Goal: Task Accomplishment & Management: Use online tool/utility

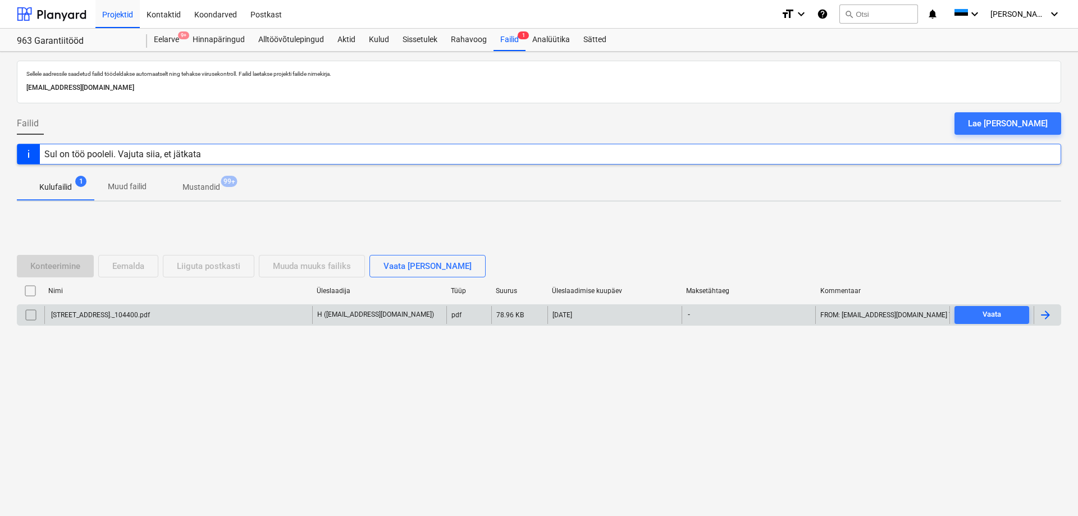
click at [260, 317] on div "[STREET_ADDRESS]._104400.pdf" at bounding box center [178, 315] width 268 height 18
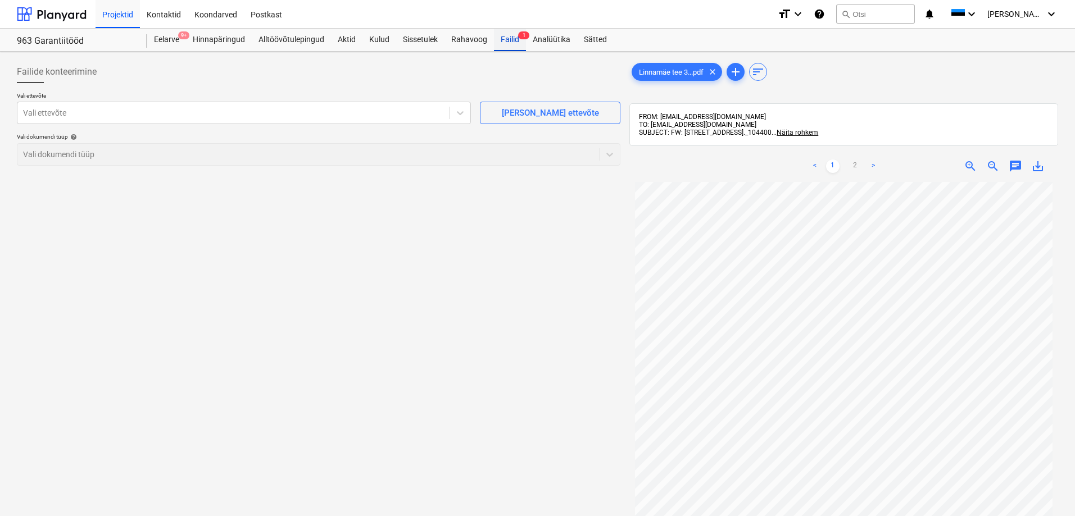
click at [500, 39] on div "Failid 1" at bounding box center [510, 40] width 32 height 22
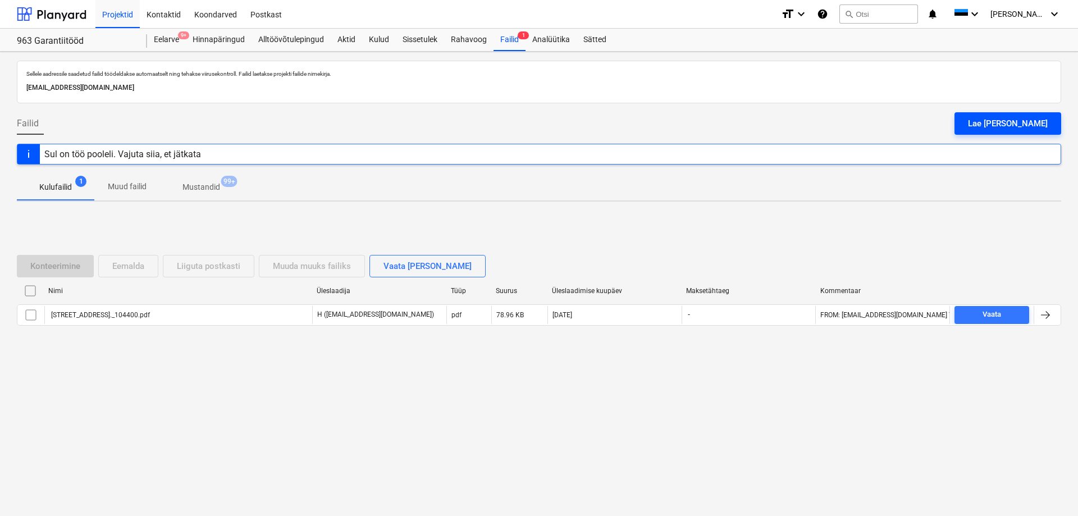
click at [1016, 120] on div "Lae [PERSON_NAME]" at bounding box center [1008, 123] width 80 height 15
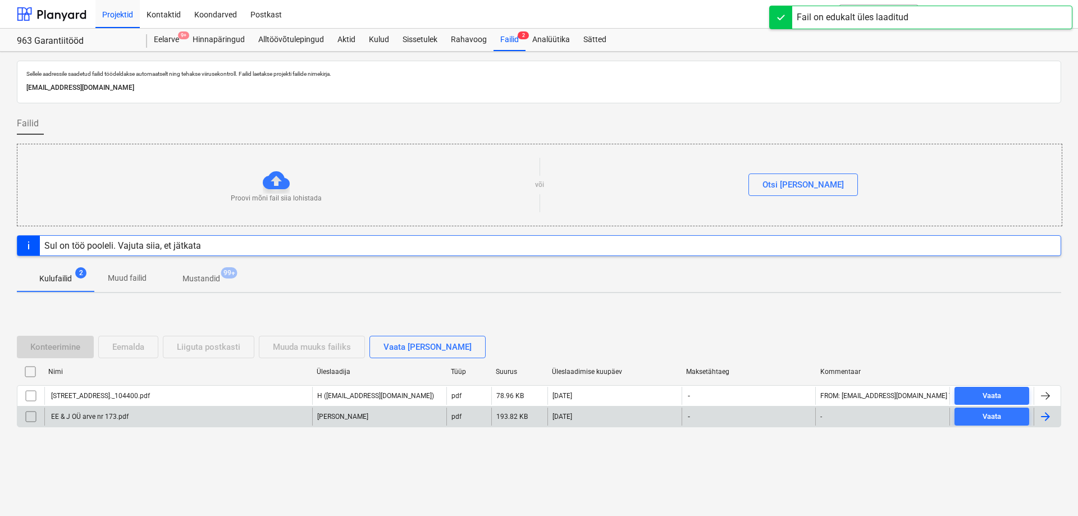
click at [197, 418] on div "EE & J OÜ arve nr 173.pdf" at bounding box center [178, 417] width 268 height 18
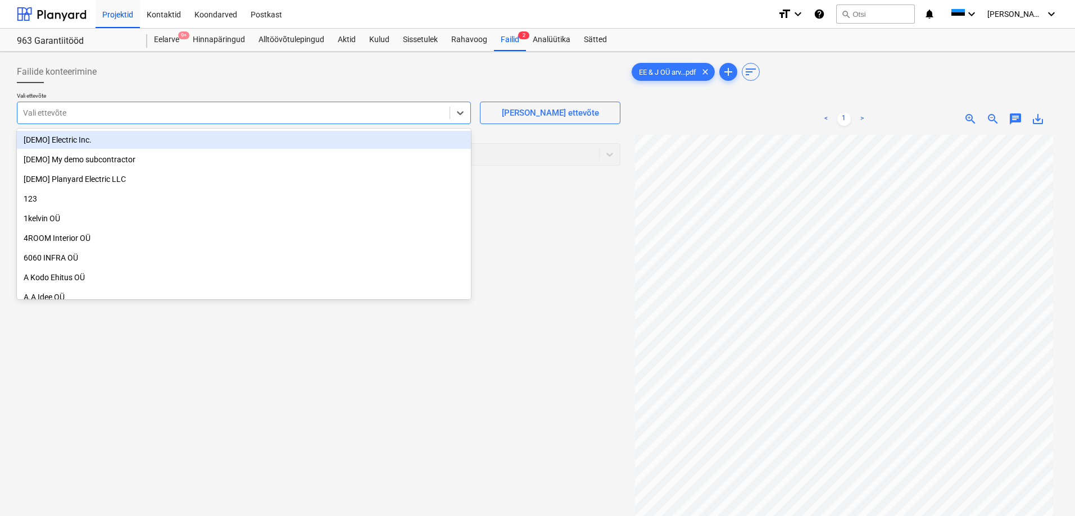
click at [327, 122] on div "Vali ettevõte" at bounding box center [244, 113] width 454 height 22
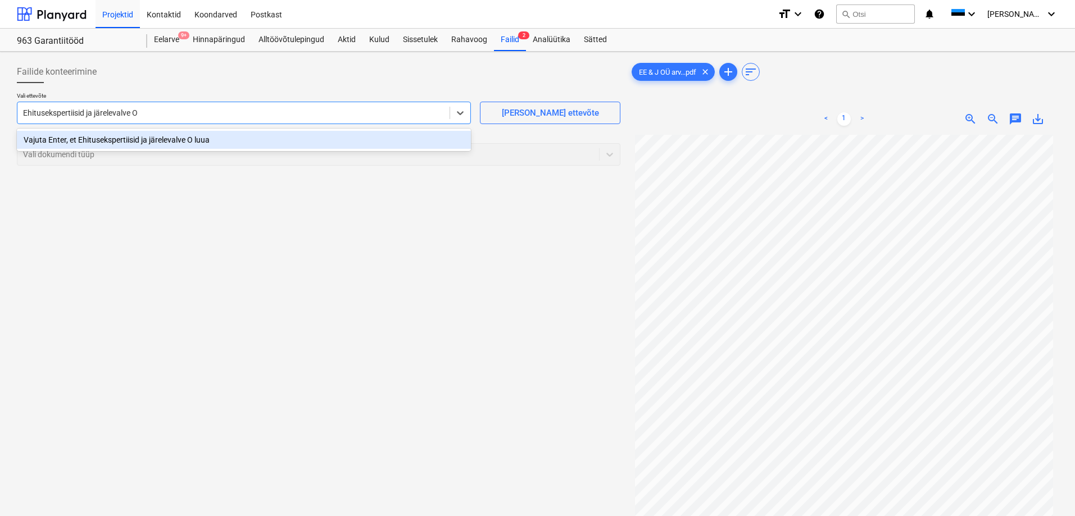
type input "Ehitusekspertiisid ja järelevalve OÜ"
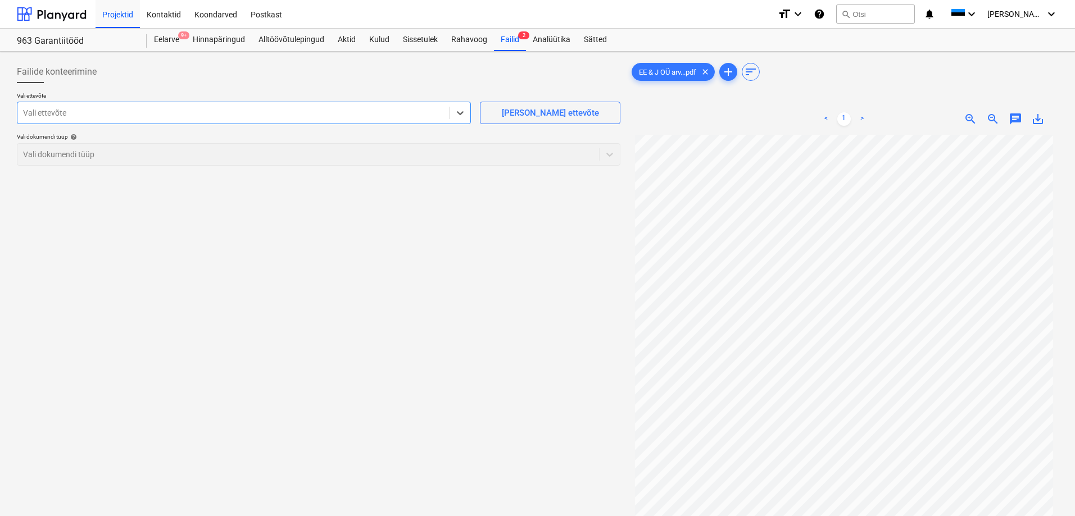
drag, startPoint x: 167, startPoint y: 108, endPoint x: 11, endPoint y: 118, distance: 156.4
click at [11, 118] on div "Failide konteerimine Vali ettevõte Select is focused ,type to refine list, pres…" at bounding box center [537, 340] width 1075 height 577
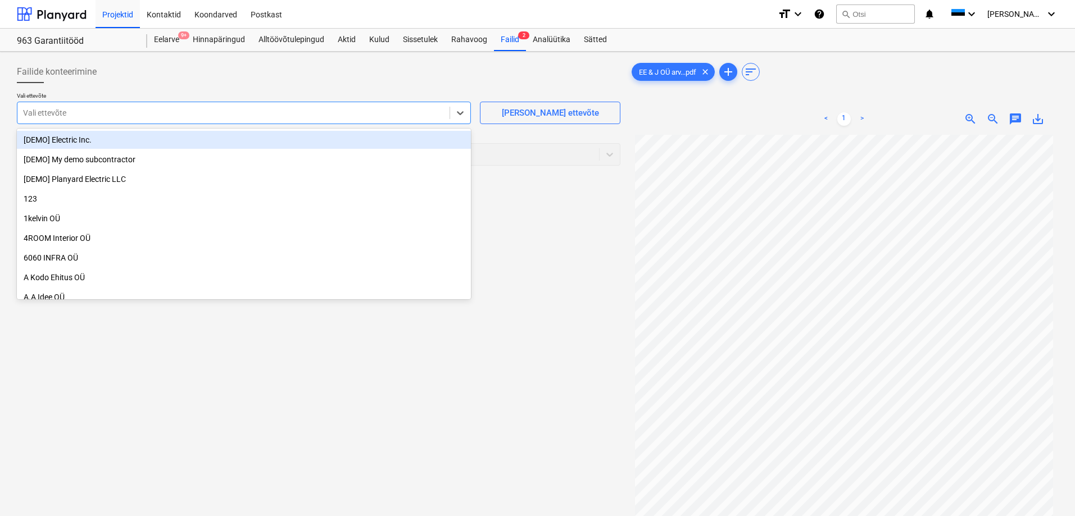
click at [240, 112] on div at bounding box center [233, 112] width 421 height 11
paste input "Ehitusekspertiisid ja järelevalve OÜ"
type input "Ehitusekspertiisid ja järelevalve OÜ"
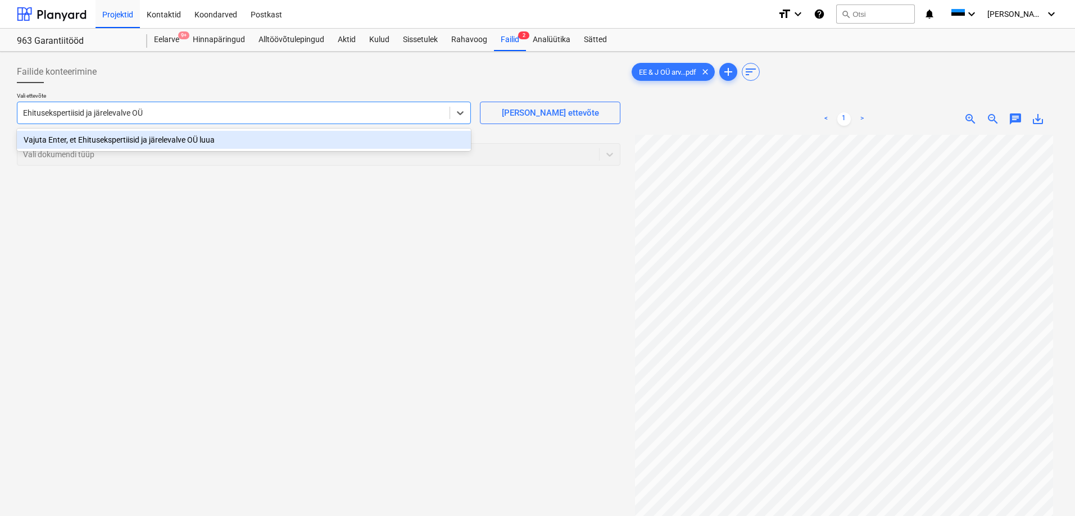
click at [190, 139] on div "Vajuta Enter, et Ehitusekspertiisid ja järelevalve OÜ luua" at bounding box center [244, 140] width 454 height 18
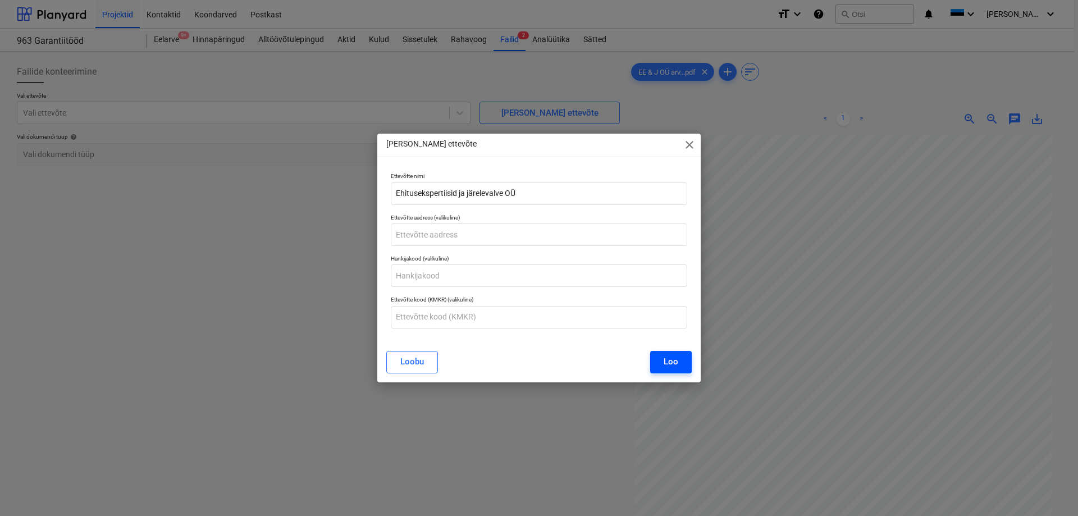
click at [664, 364] on div "Loo" at bounding box center [671, 361] width 15 height 15
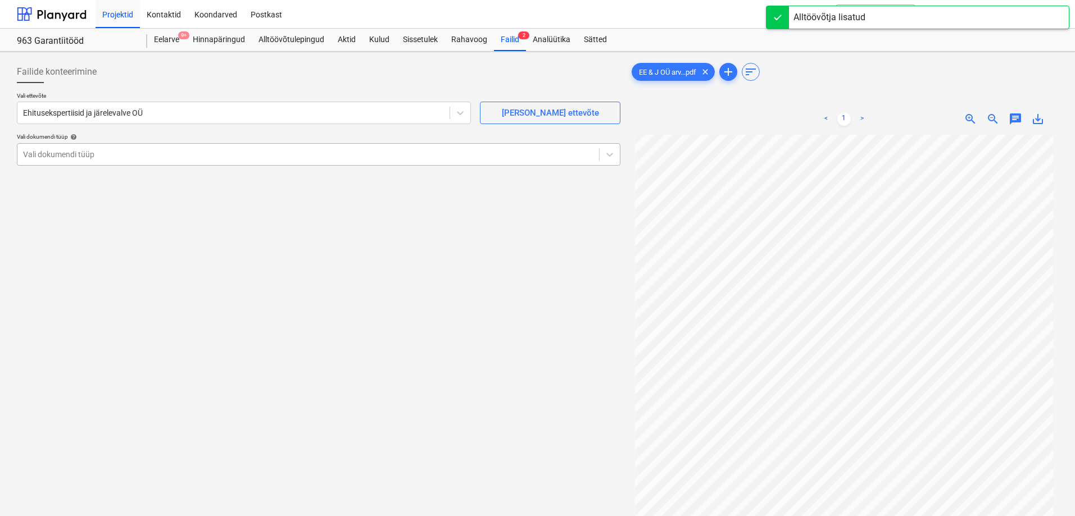
click at [359, 152] on div at bounding box center [308, 154] width 570 height 11
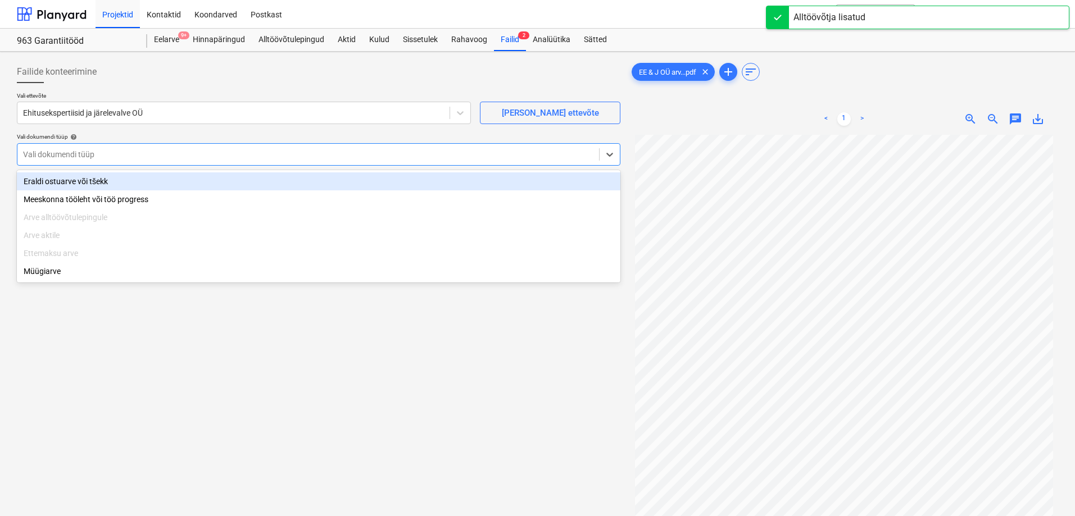
click at [280, 184] on div "Eraldi ostuarve või tšekk" at bounding box center [318, 181] width 603 height 18
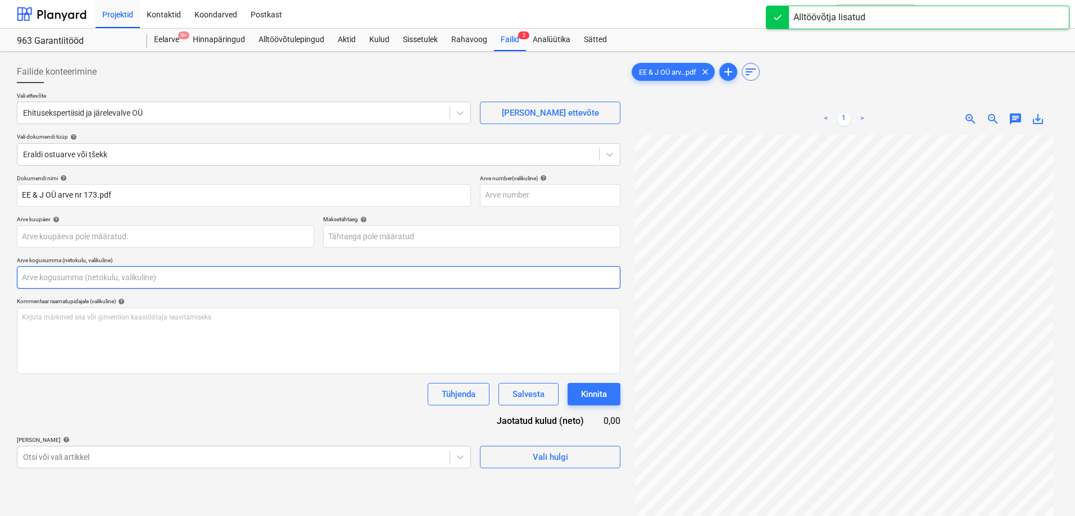
click at [166, 281] on input "text" at bounding box center [318, 277] width 603 height 22
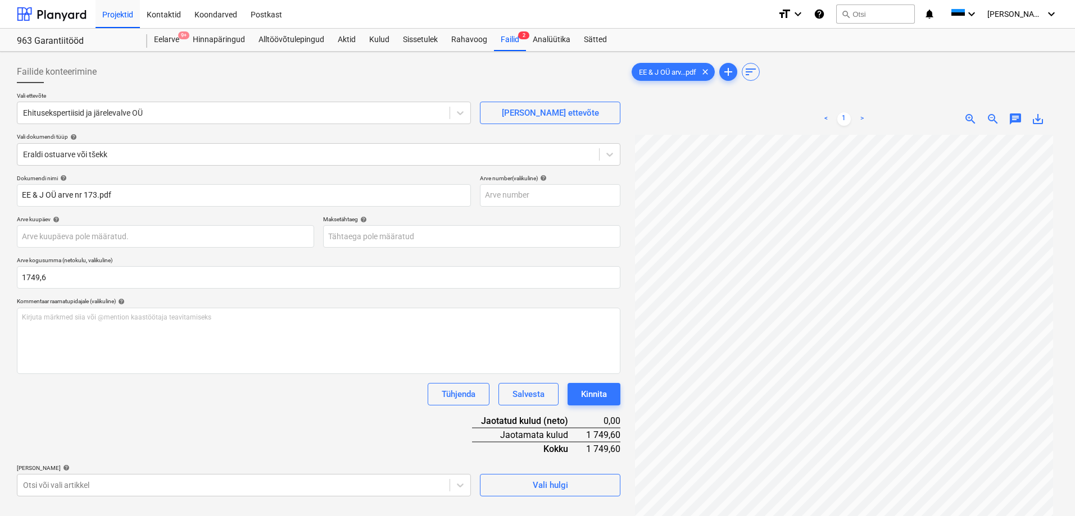
type input "1 749,60"
click at [212, 409] on div "Dokumendi nimi help EE & J OÜ arve nr 173.pdf Arve number (valikuline) help Ar…" at bounding box center [318, 336] width 603 height 322
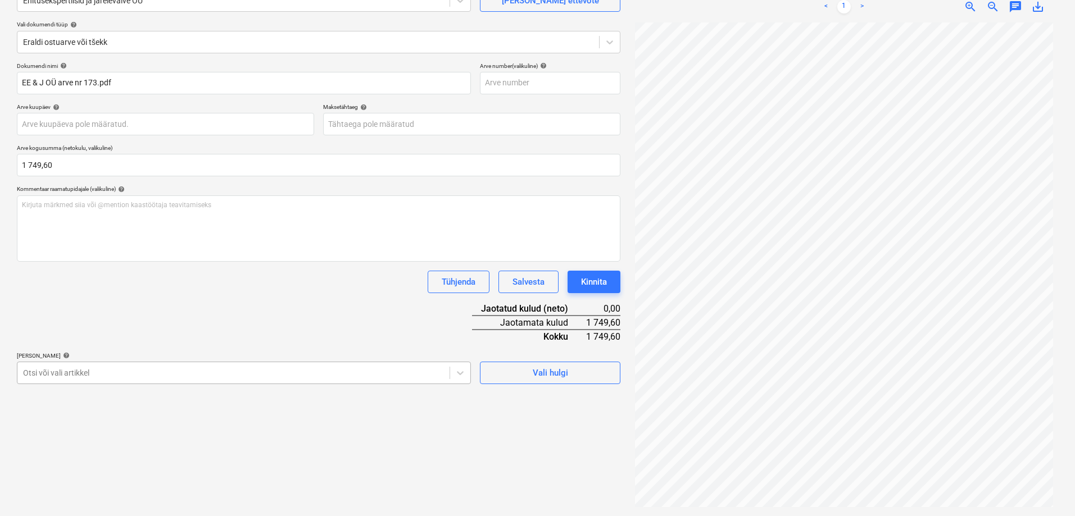
click at [215, 372] on body "Projektid Kontaktid Koondarved Postkast format_size keyboard_arrow_down help se…" at bounding box center [537, 146] width 1075 height 516
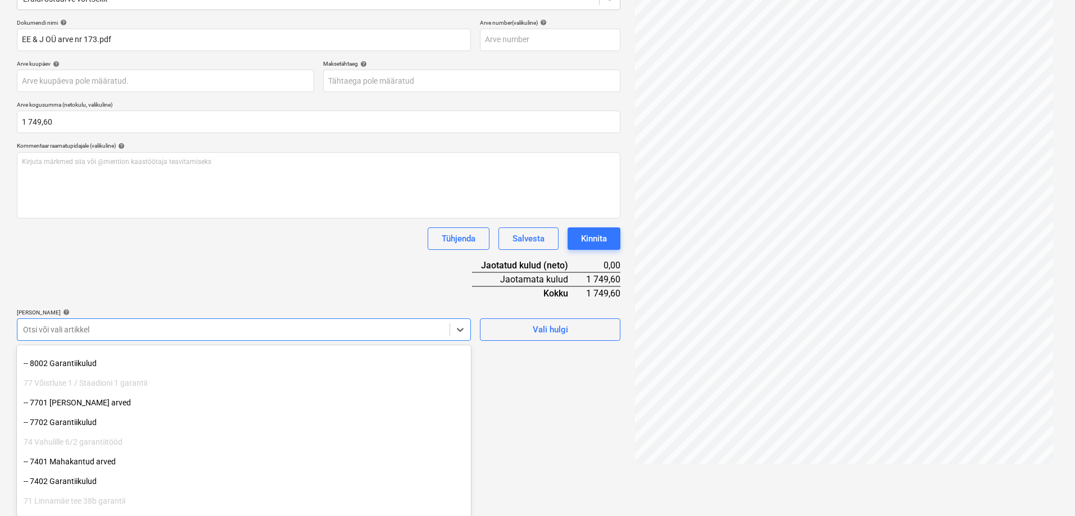
scroll to position [2014, 0]
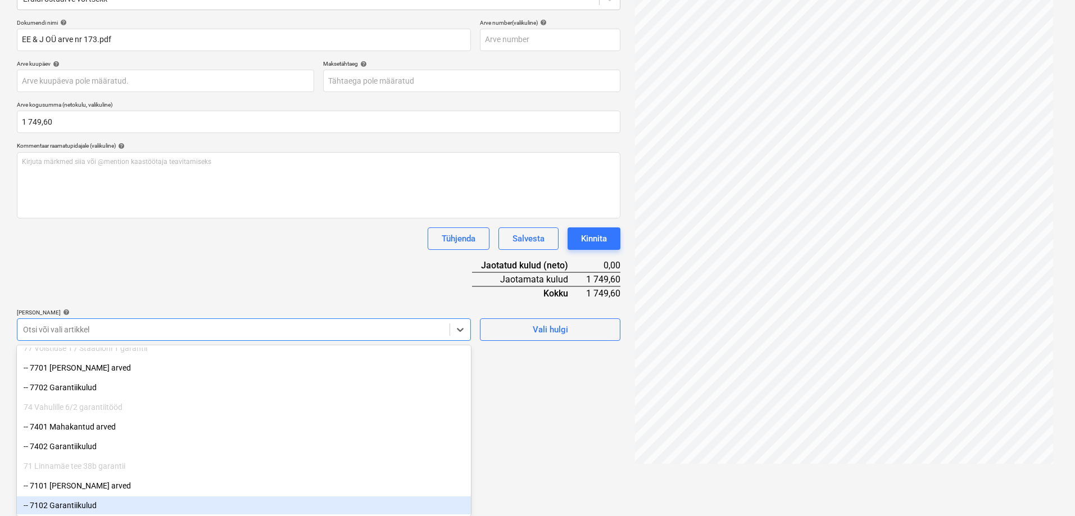
click at [79, 508] on div "-- 7102 Garantiikulud" at bounding box center [244, 506] width 454 height 18
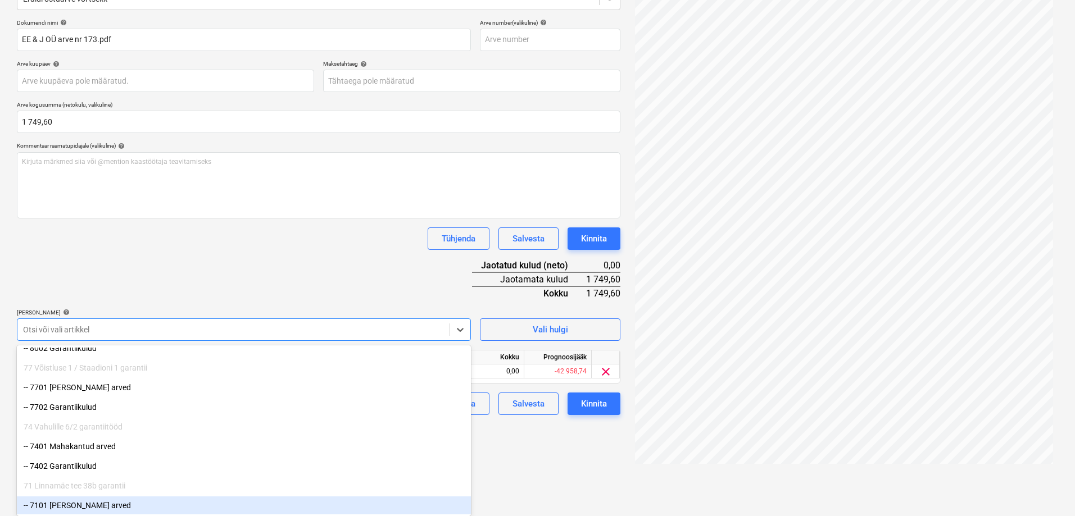
scroll to position [1994, 0]
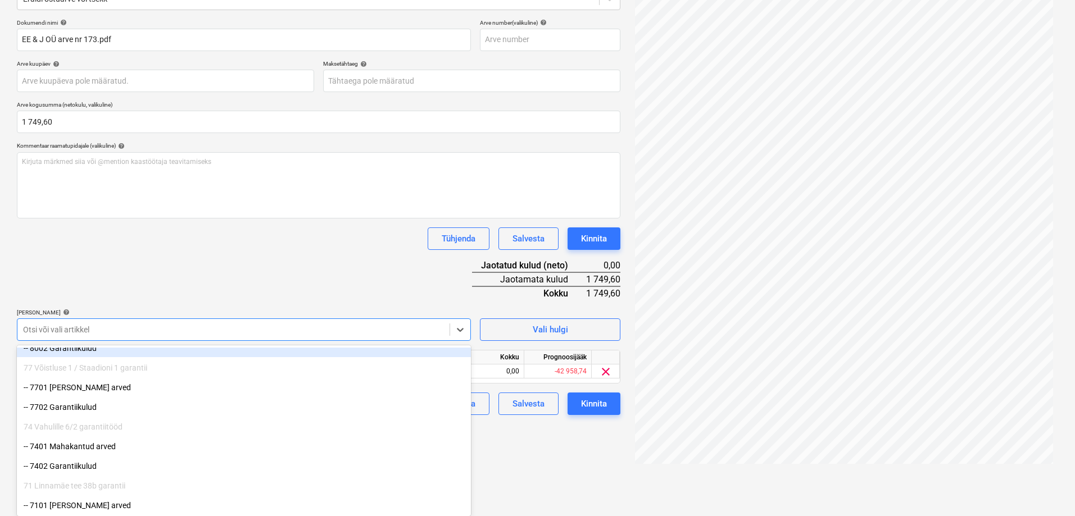
click at [161, 280] on div "Dokumendi nimi help EE & J OÜ arve nr 173.pdf Arve number (valikuline) help Ar…" at bounding box center [318, 217] width 603 height 396
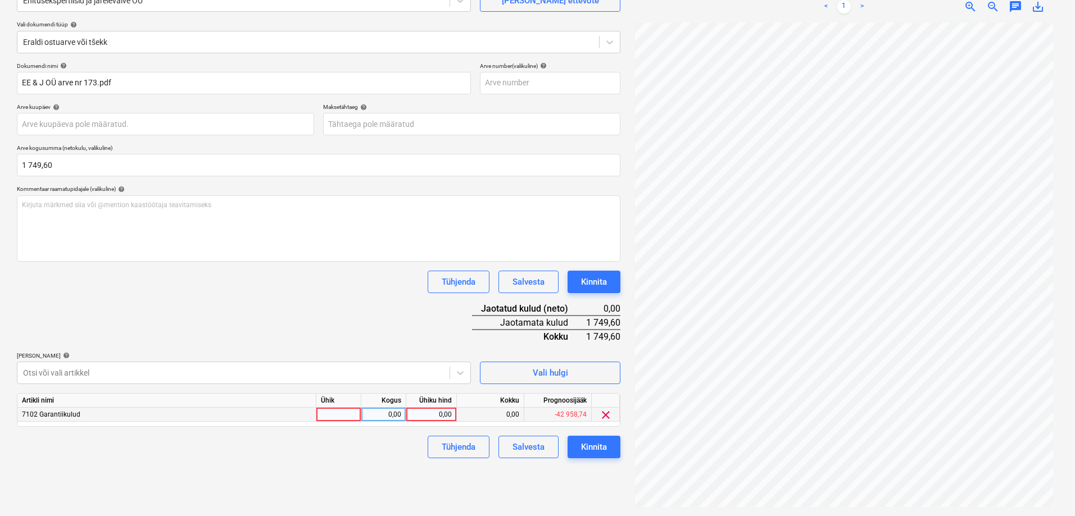
click at [447, 411] on div "0,00" at bounding box center [431, 415] width 41 height 14
type input "1749,6"
click at [354, 280] on div "Tühjenda Salvesta Kinnita" at bounding box center [318, 282] width 603 height 22
click at [315, 306] on div "Dokumendi nimi help EE & J OÜ arve nr 173.pdf Arve number (valikuline) help Ar…" at bounding box center [318, 260] width 603 height 396
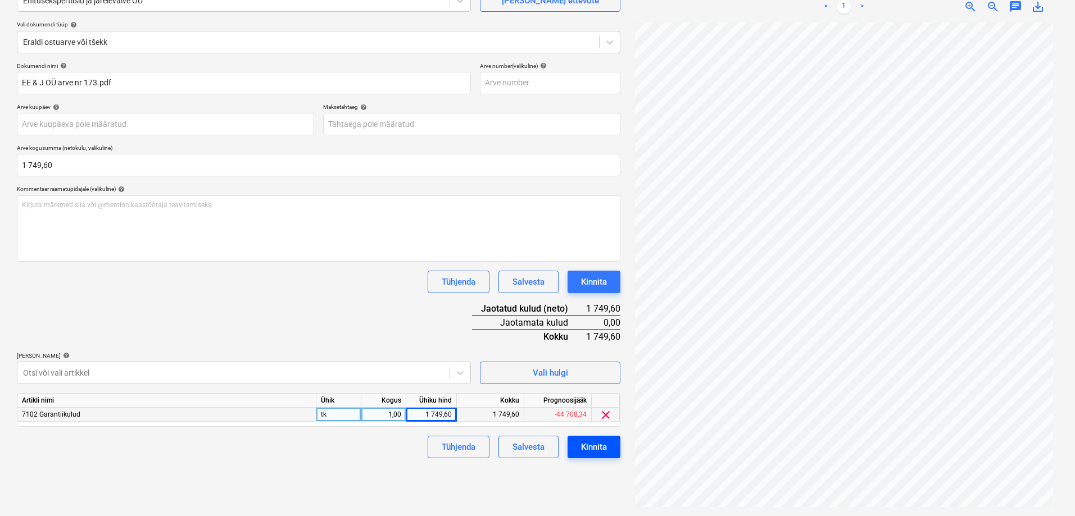
click at [589, 440] on div "Kinnita" at bounding box center [594, 447] width 26 height 15
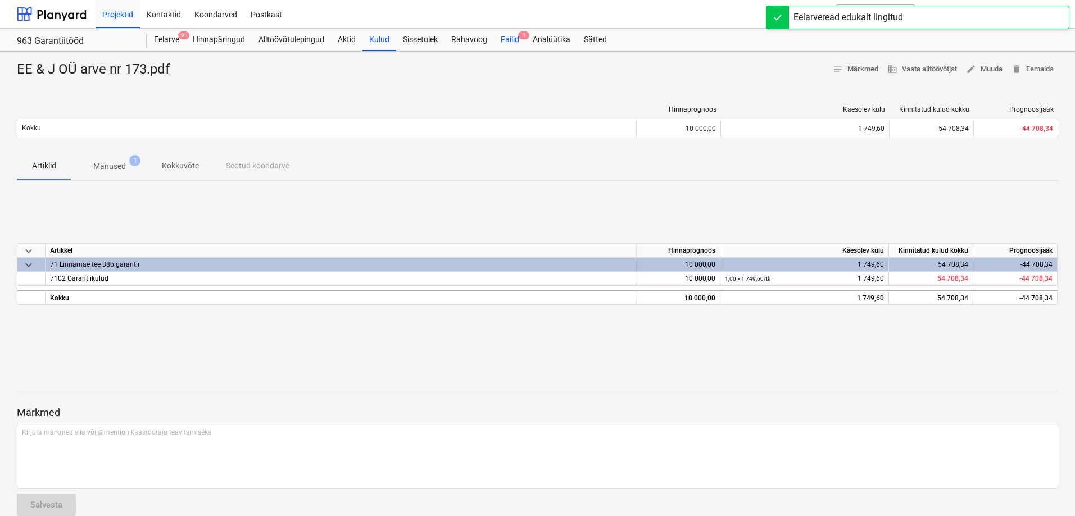
click at [511, 37] on div "Failid 1" at bounding box center [510, 40] width 32 height 22
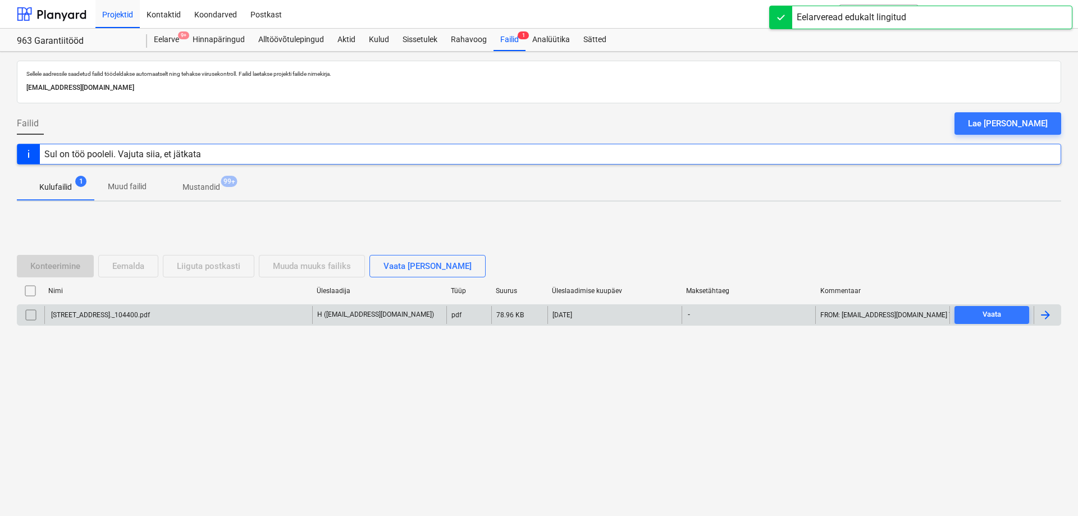
click at [194, 315] on div "[STREET_ADDRESS]._104400.pdf" at bounding box center [178, 315] width 268 height 18
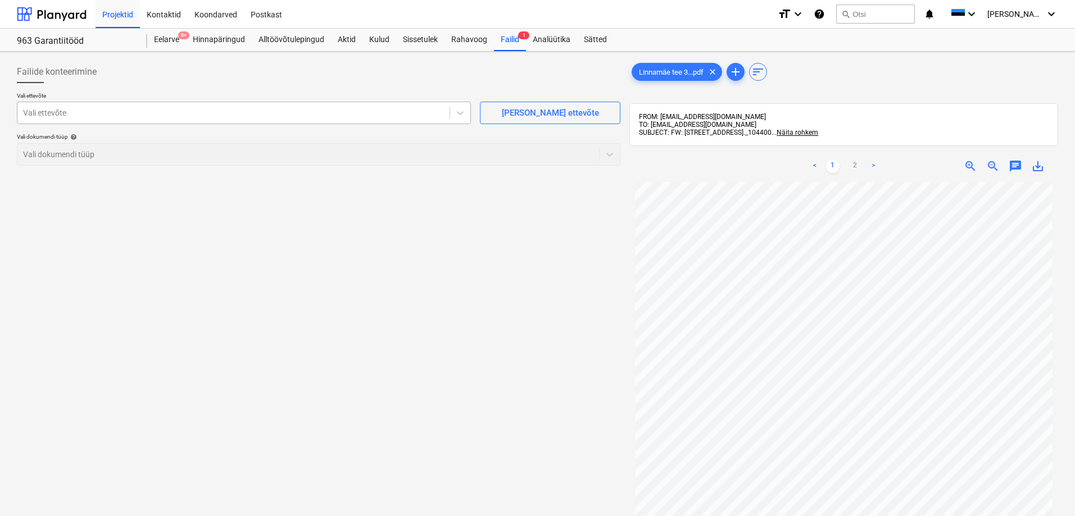
click at [436, 120] on div "Vali ettevõte" at bounding box center [233, 113] width 432 height 16
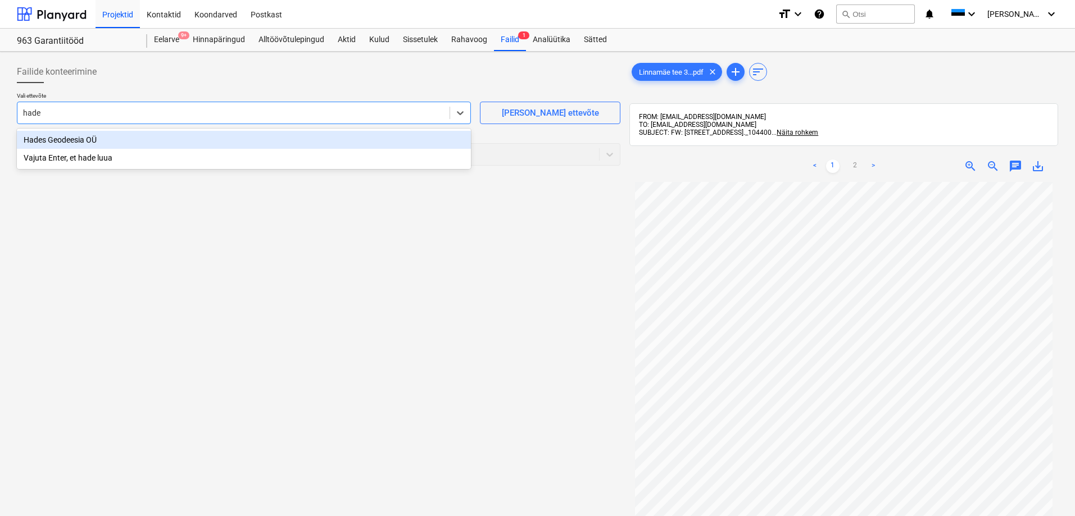
type input "hades"
click at [406, 141] on div "Hades Geodeesia OÜ" at bounding box center [244, 140] width 454 height 18
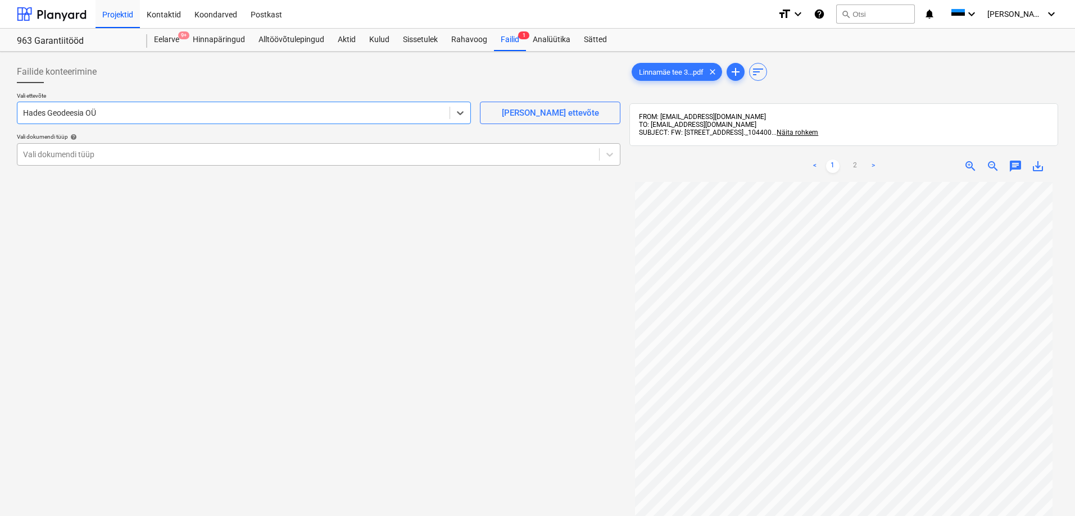
click at [344, 158] on div at bounding box center [308, 154] width 570 height 11
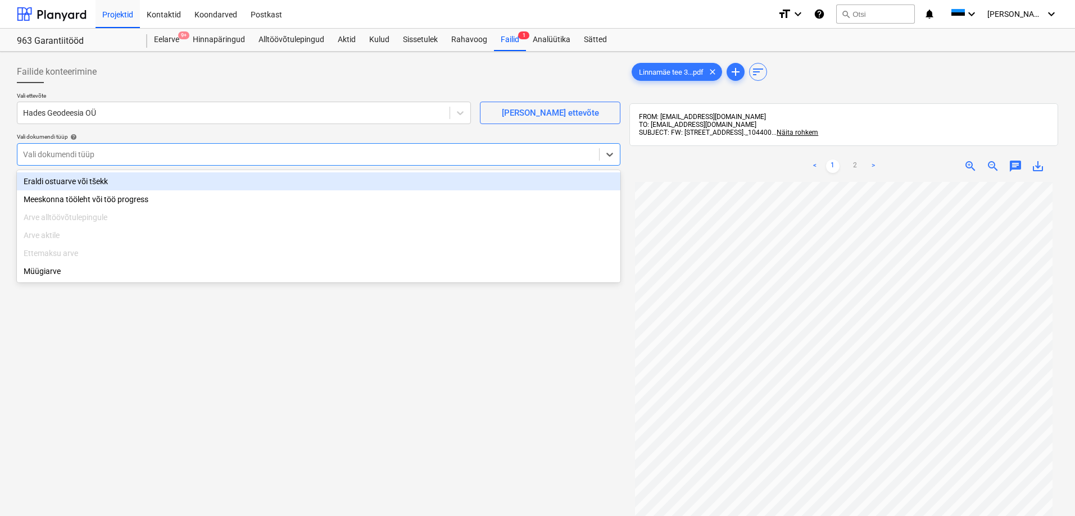
click at [232, 181] on div "Eraldi ostuarve või tšekk" at bounding box center [318, 181] width 603 height 18
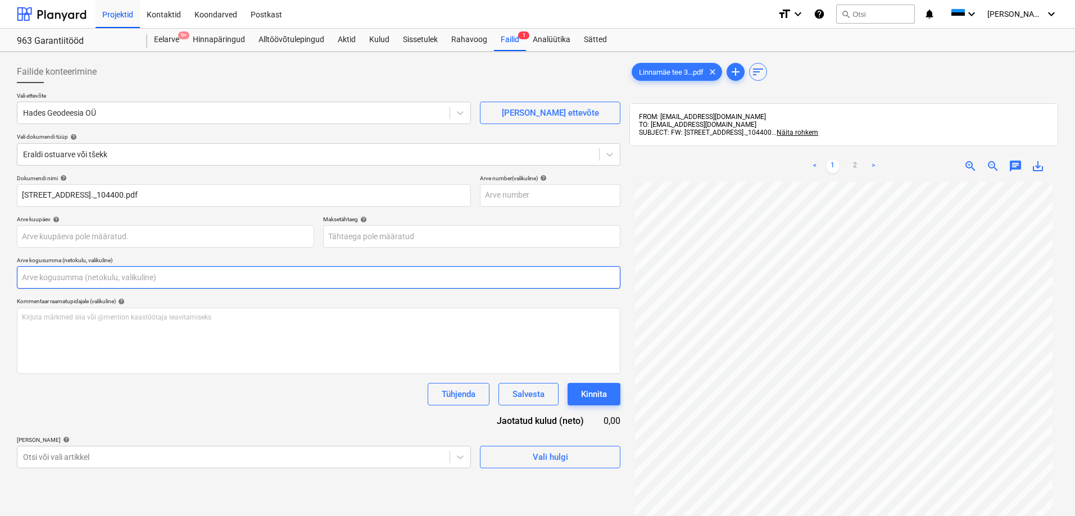
click at [133, 277] on input "text" at bounding box center [318, 277] width 603 height 22
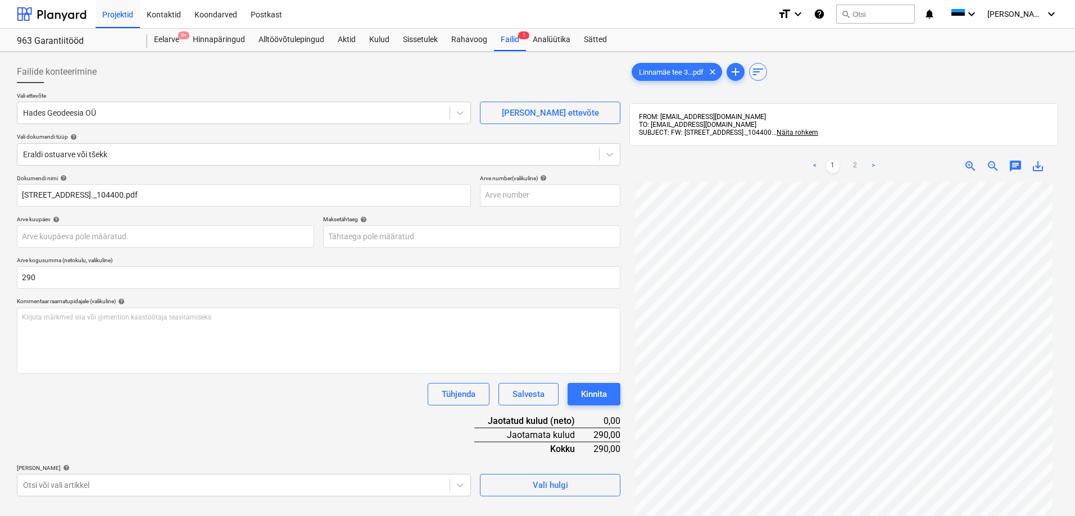
type input "290,00"
click at [180, 408] on div "Dokumendi nimi help [PERSON_NAME] tee 38b_Arve_nr._104400.pdf Arve number (vali…" at bounding box center [318, 336] width 603 height 322
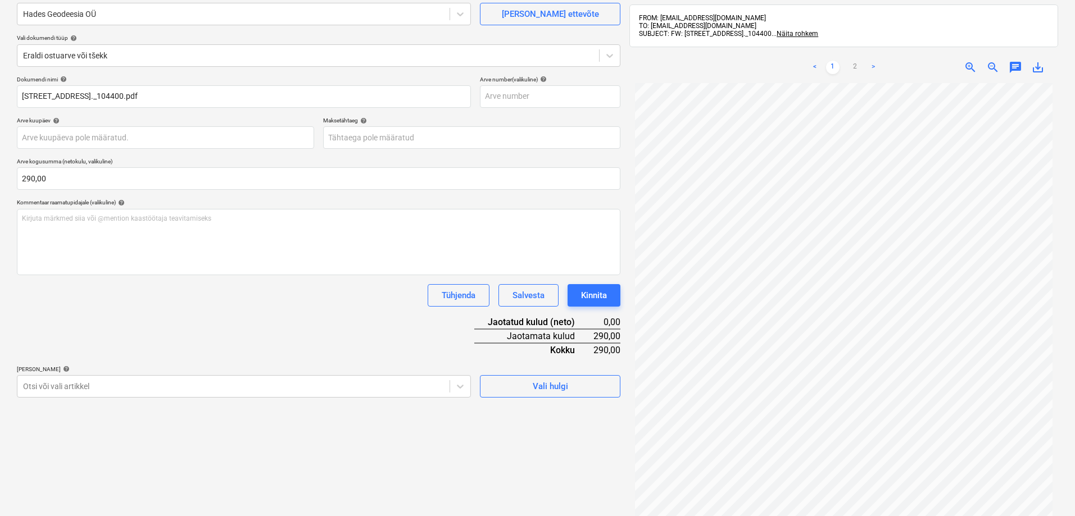
scroll to position [160, 0]
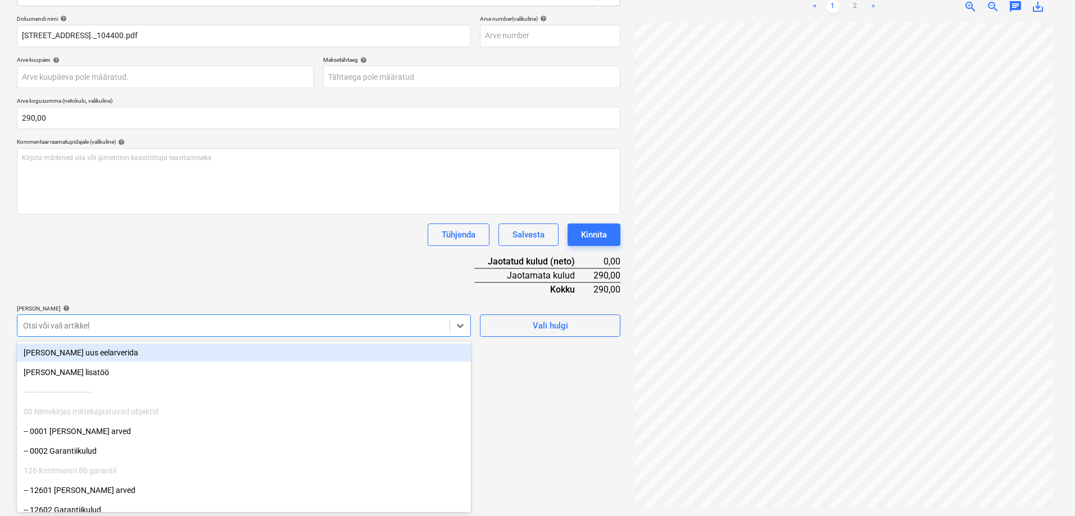
click at [200, 321] on div at bounding box center [233, 325] width 421 height 11
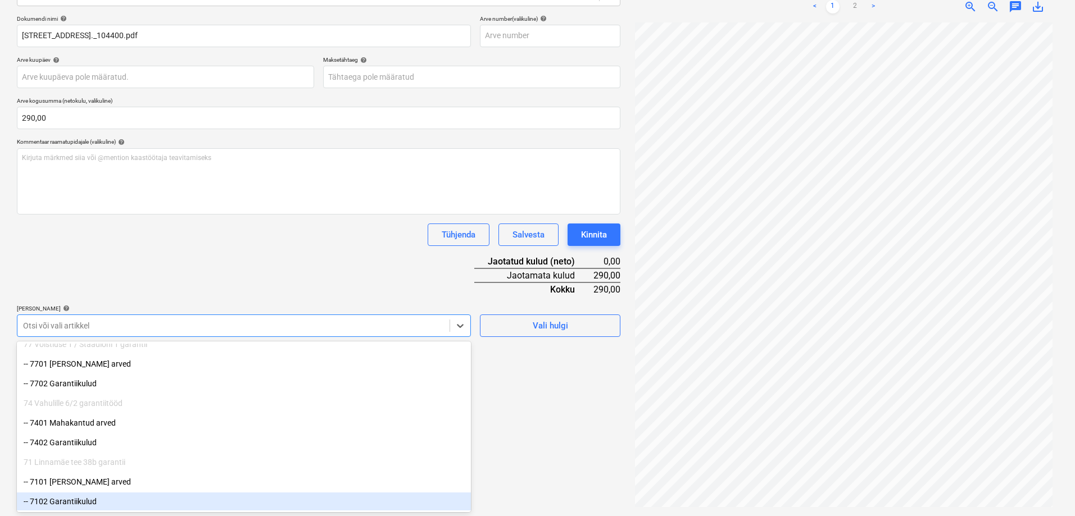
click at [91, 502] on div "-- 7102 Garantiikulud" at bounding box center [244, 502] width 454 height 18
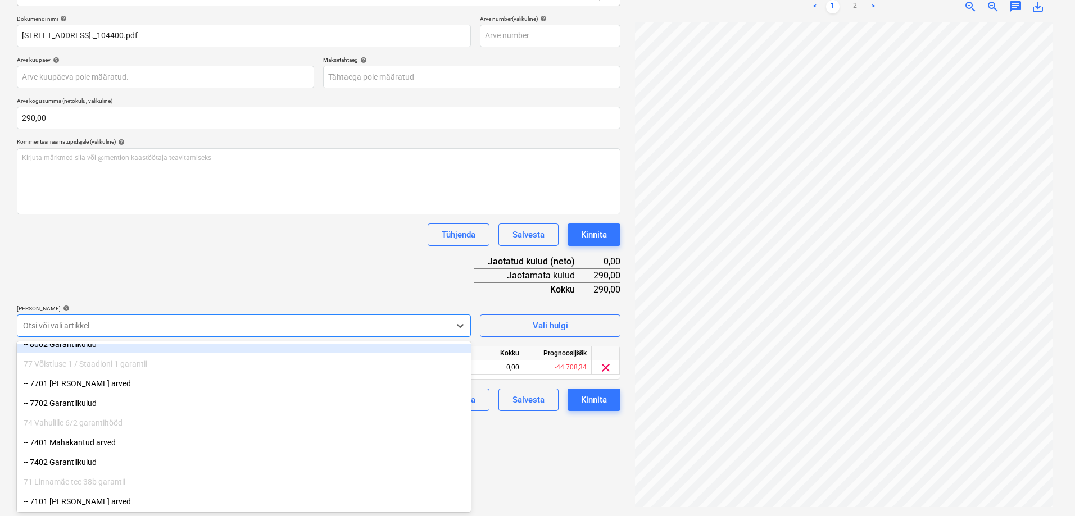
click at [204, 266] on div "Dokumendi nimi help [PERSON_NAME] tee 38b_Arve_nr._104400.pdf Arve number (vali…" at bounding box center [318, 213] width 603 height 396
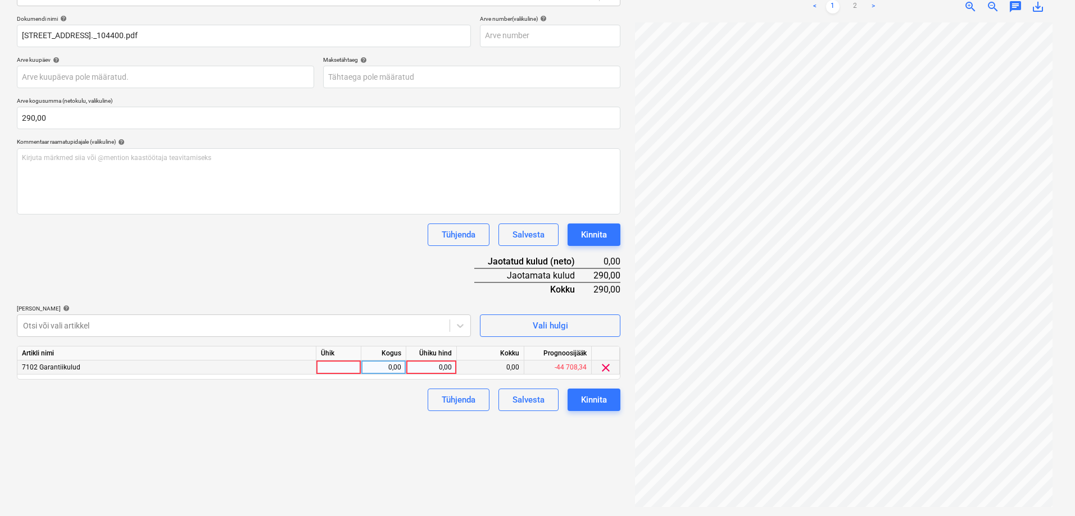
click at [447, 368] on div "0,00" at bounding box center [431, 368] width 41 height 14
type input "290"
click at [241, 248] on div "Dokumendi nimi help [PERSON_NAME] tee 38b_Arve_nr._104400.pdf Arve number (vali…" at bounding box center [318, 213] width 603 height 396
click at [605, 394] on div "Kinnita" at bounding box center [594, 400] width 26 height 15
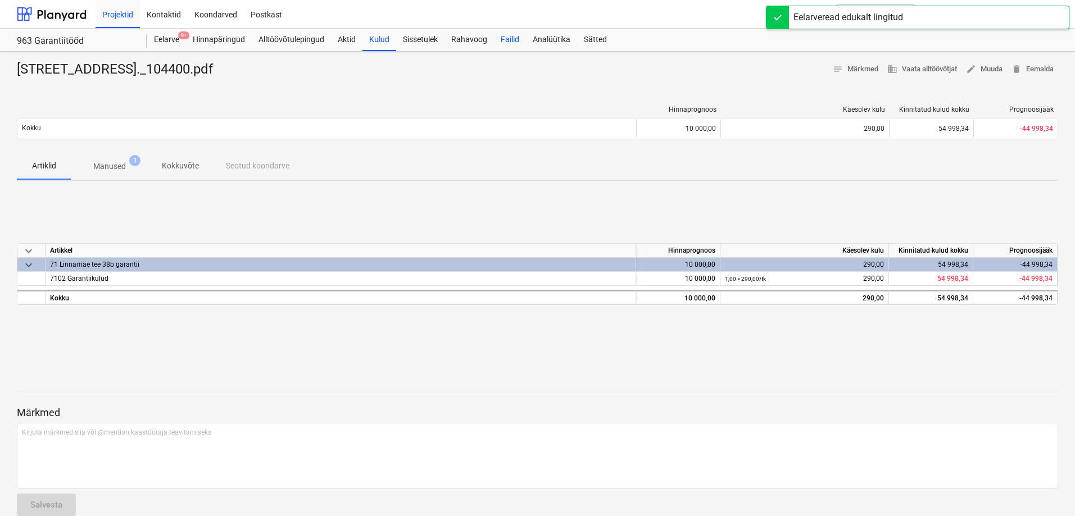
click at [502, 30] on div "Failid" at bounding box center [510, 40] width 32 height 22
